Goal: Use online tool/utility: Utilize a website feature to perform a specific function

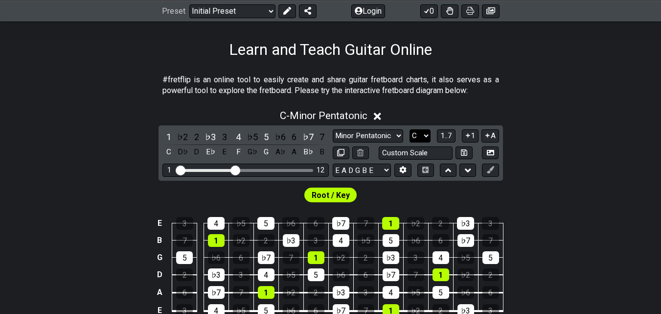
scroll to position [196, 0]
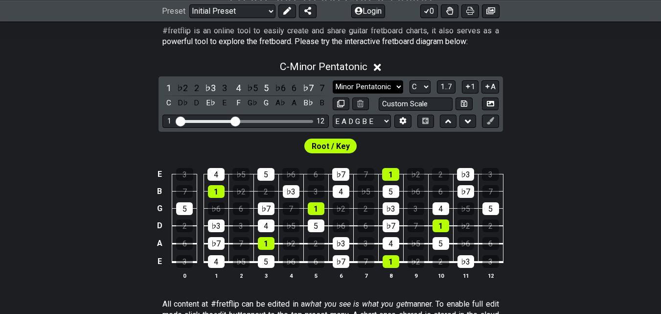
click at [385, 81] on select "Minor Pentatonic Click to edit Minor Pentatonic Major Pentatonic Minor Blues Ma…" at bounding box center [368, 86] width 70 height 13
select select "Dorian"
click at [333, 80] on select "Minor Pentatonic Click to edit Minor Pentatonic Major Pentatonic Minor Blues Ma…" at bounding box center [368, 86] width 70 height 13
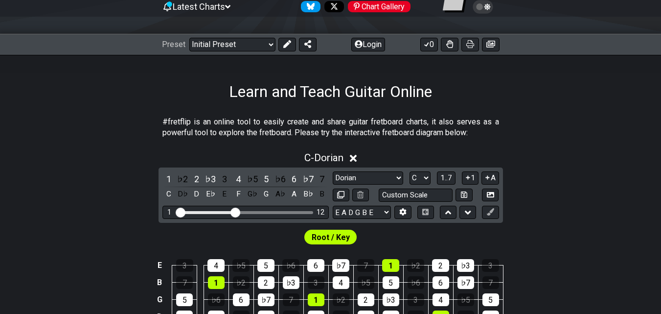
scroll to position [98, 0]
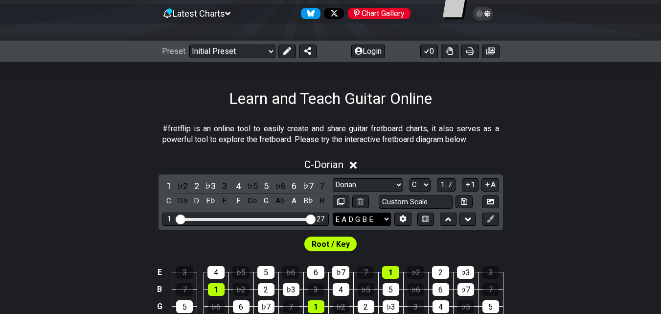
drag, startPoint x: 236, startPoint y: 223, endPoint x: 334, endPoint y: 218, distance: 97.4
click at [315, 218] on input "Visible fret range" at bounding box center [245, 218] width 139 height 0
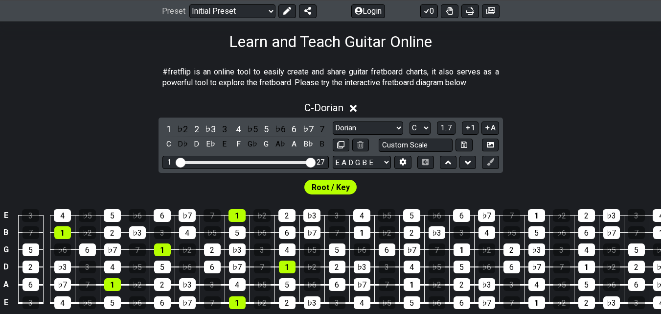
scroll to position [196, 0]
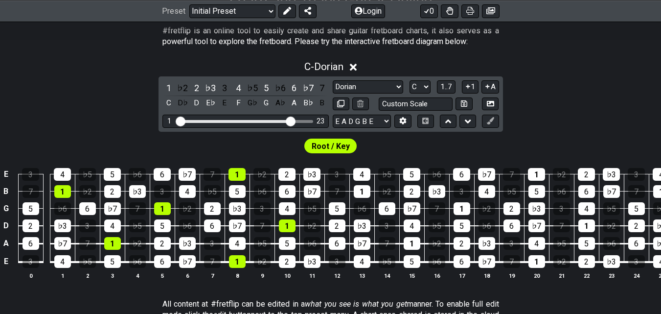
drag, startPoint x: 310, startPoint y: 122, endPoint x: 291, endPoint y: 123, distance: 19.1
click at [291, 120] on input "Visible fret range" at bounding box center [245, 120] width 139 height 0
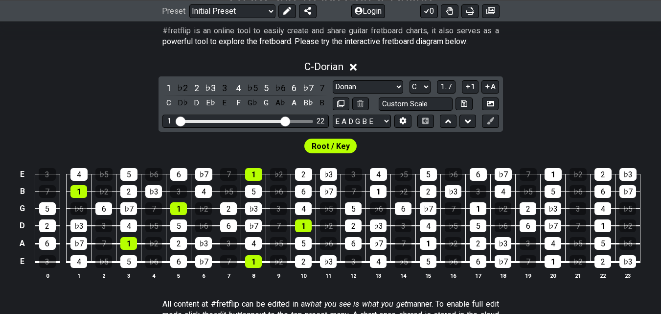
drag, startPoint x: 291, startPoint y: 123, endPoint x: 286, endPoint y: 123, distance: 4.9
click at [286, 120] on input "Visible fret range" at bounding box center [245, 120] width 139 height 0
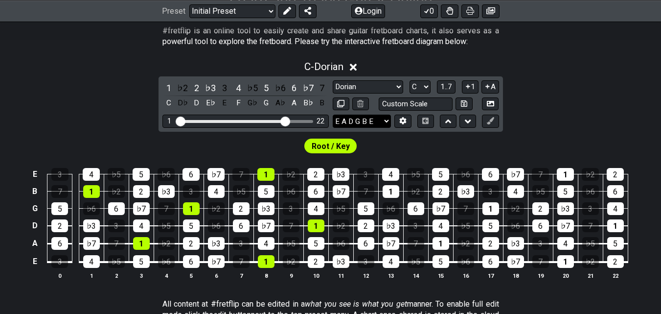
click at [381, 123] on select "E A D G B E E A D G B E E A D G B E B E A D F♯ B A D G C E A D A D G B E E♭ A♭ …" at bounding box center [362, 120] width 58 height 13
click at [420, 90] on select "A♭ A A♯ B♭ B C C♯ D♭ D D♯ E♭ E F F♯ G♭ G G♯" at bounding box center [419, 86] width 21 height 13
click at [409, 80] on select "A♭ A A♯ B♭ B C C♯ D♭ D D♯ E♭ E F F♯ G♭ G G♯" at bounding box center [419, 86] width 21 height 13
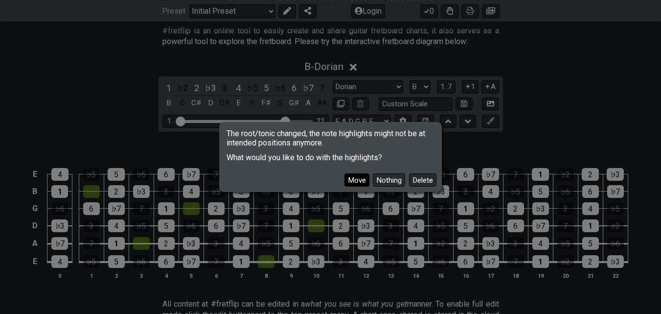
click at [350, 177] on button "Move" at bounding box center [356, 179] width 25 height 13
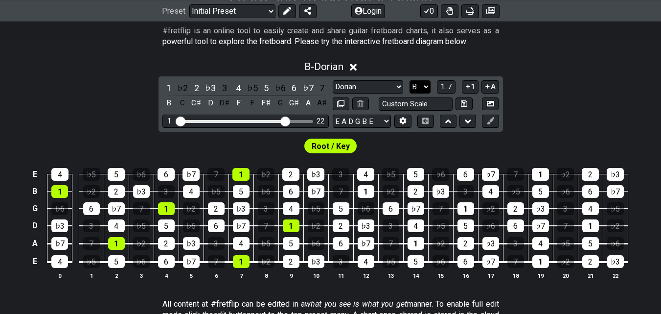
click at [421, 87] on select "A♭ A A♯ B♭ B C C♯ D♭ D D♯ E♭ E F F♯ G♭ G G♯" at bounding box center [419, 86] width 21 height 13
select select "Bb"
click at [409, 80] on select "A♭ A A♯ B♭ B C C♯ D♭ D D♯ E♭ E F F♯ G♭ G G♯" at bounding box center [419, 86] width 21 height 13
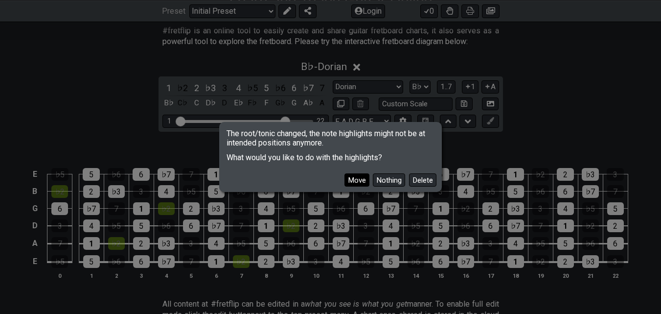
click at [352, 179] on button "Move" at bounding box center [356, 179] width 25 height 13
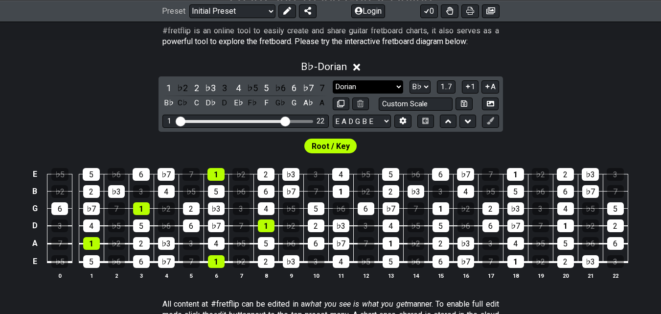
click at [377, 86] on select "Minor Pentatonic Click to edit Minor Pentatonic Major Pentatonic Minor Blues Ma…" at bounding box center [368, 86] width 70 height 13
select select "Minor Pentatonic"
click at [333, 80] on select "Minor Pentatonic Click to edit Minor Pentatonic Major Pentatonic Minor Blues Ma…" at bounding box center [368, 86] width 70 height 13
